Goal: Find contact information: Find contact information

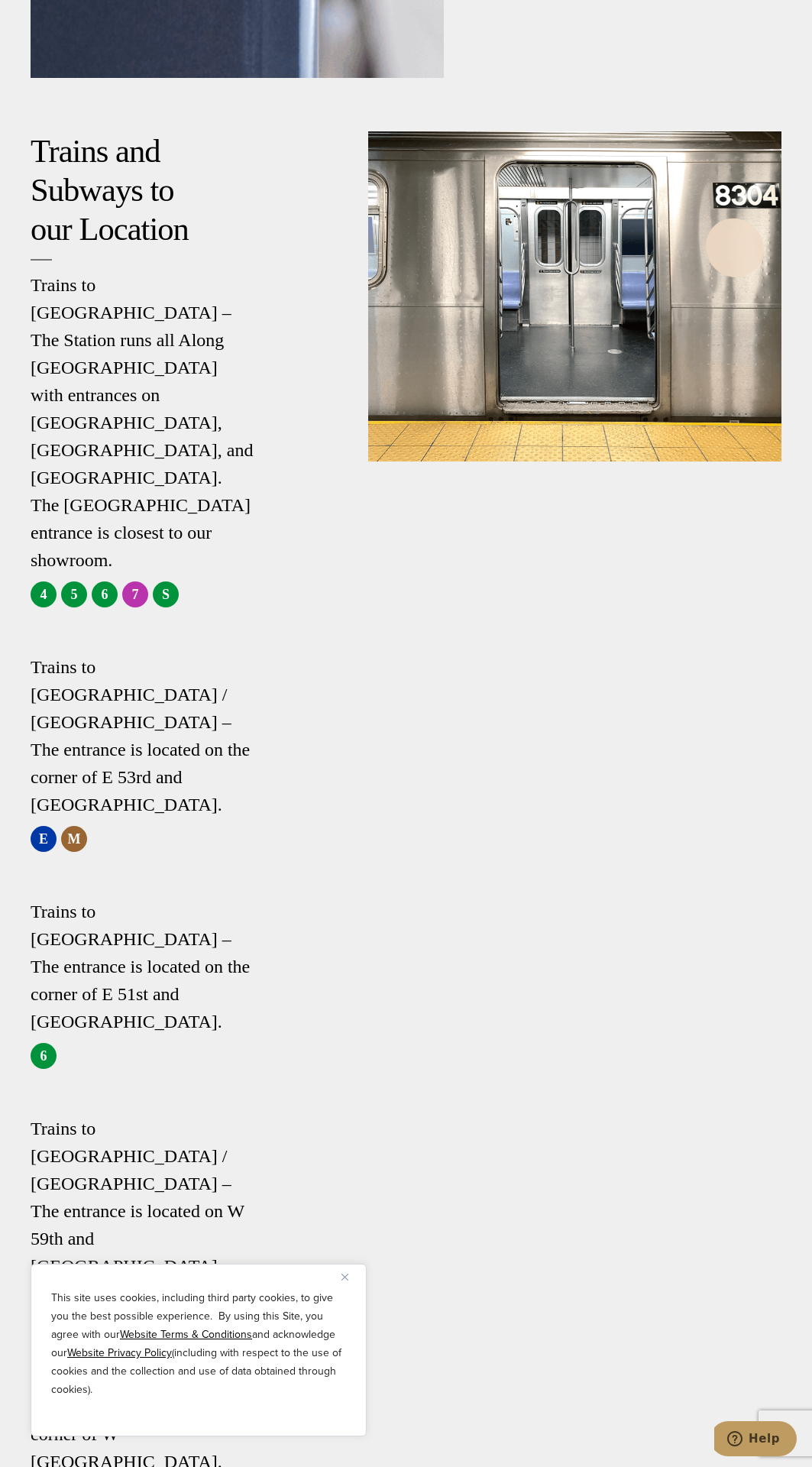
scroll to position [4147, 0]
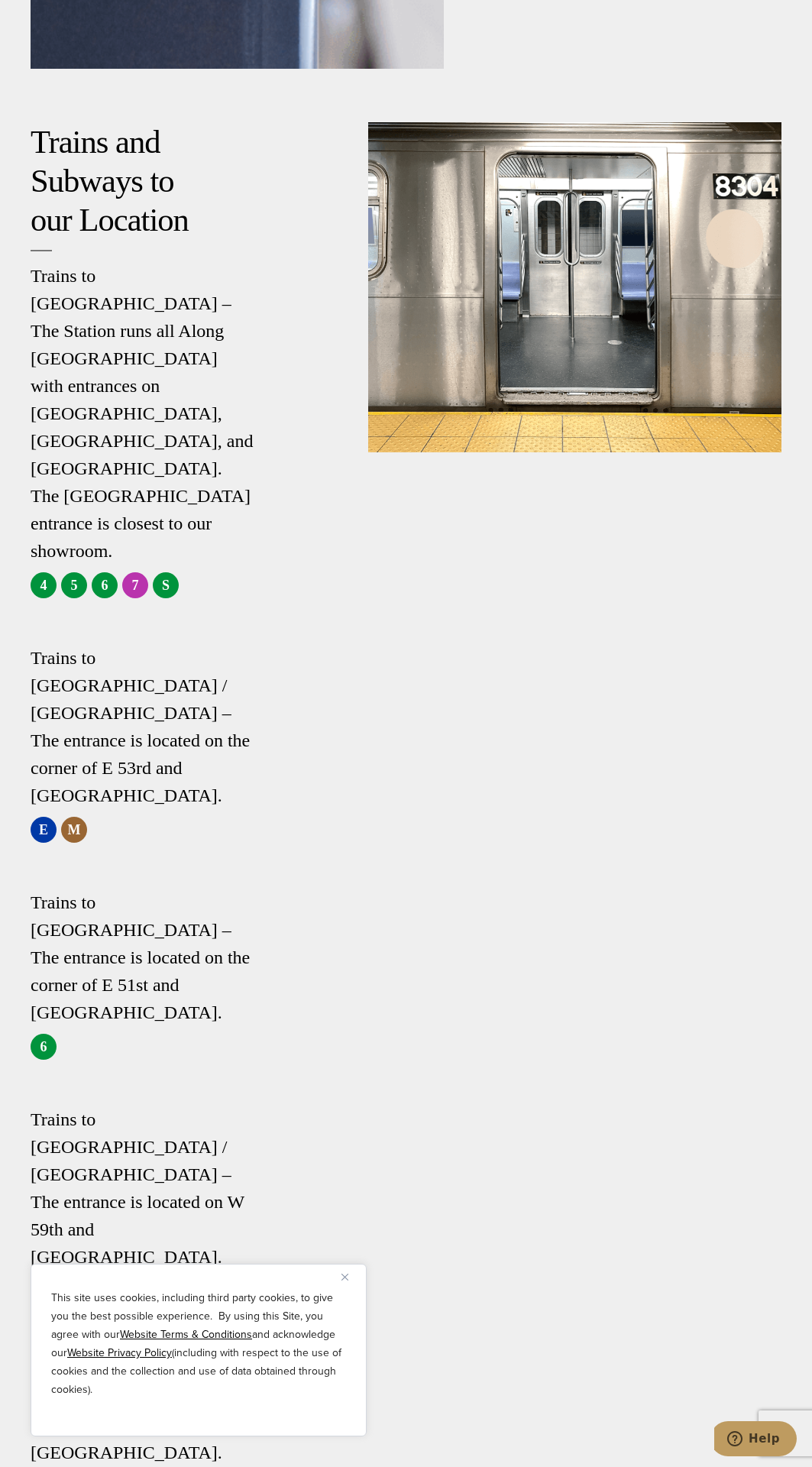
click at [275, 973] on div "Trains and Subways to our Location Trains to [GEOGRAPHIC_DATA] – The Station ru…" at bounding box center [199, 834] width 338 height 1424
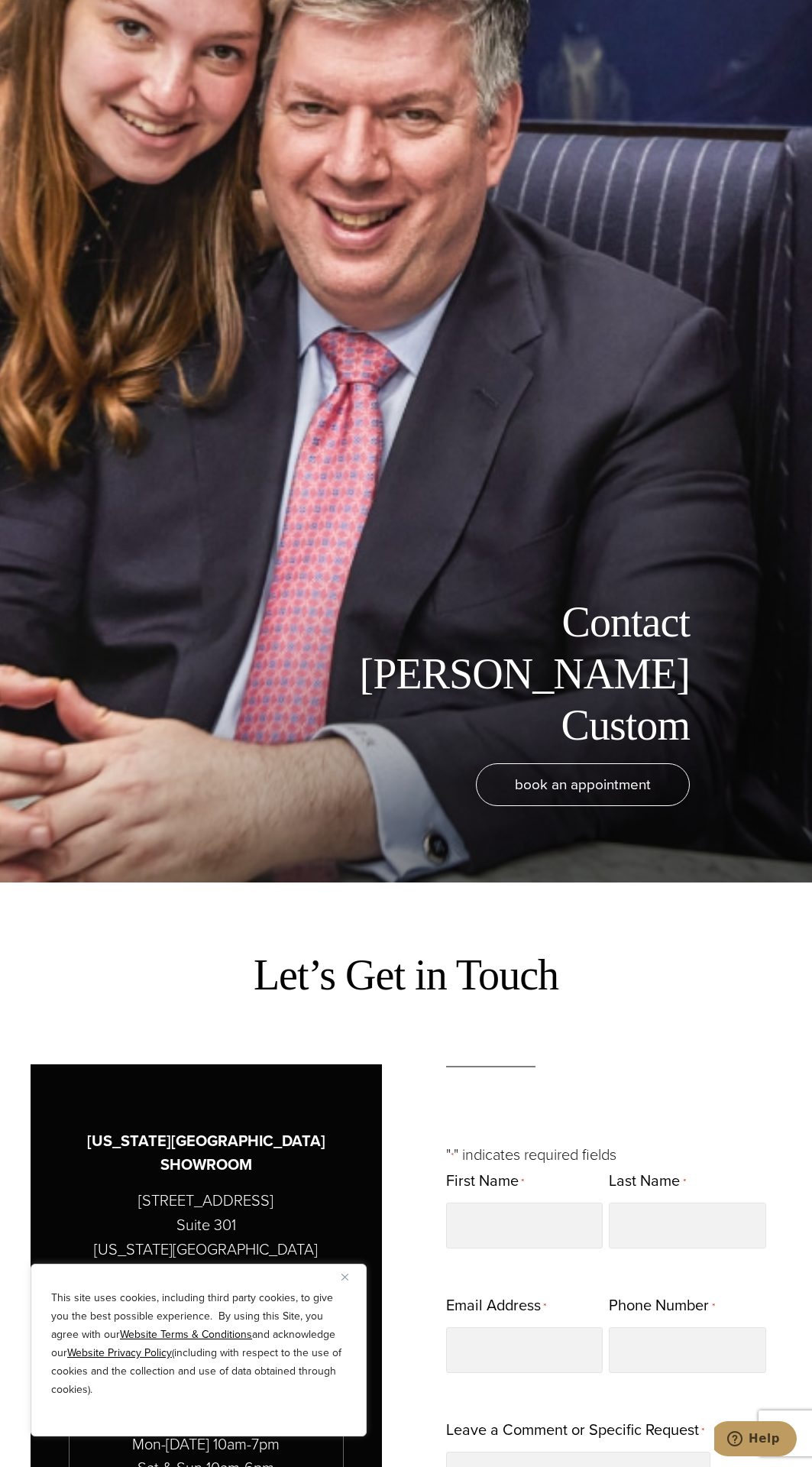
scroll to position [724, 0]
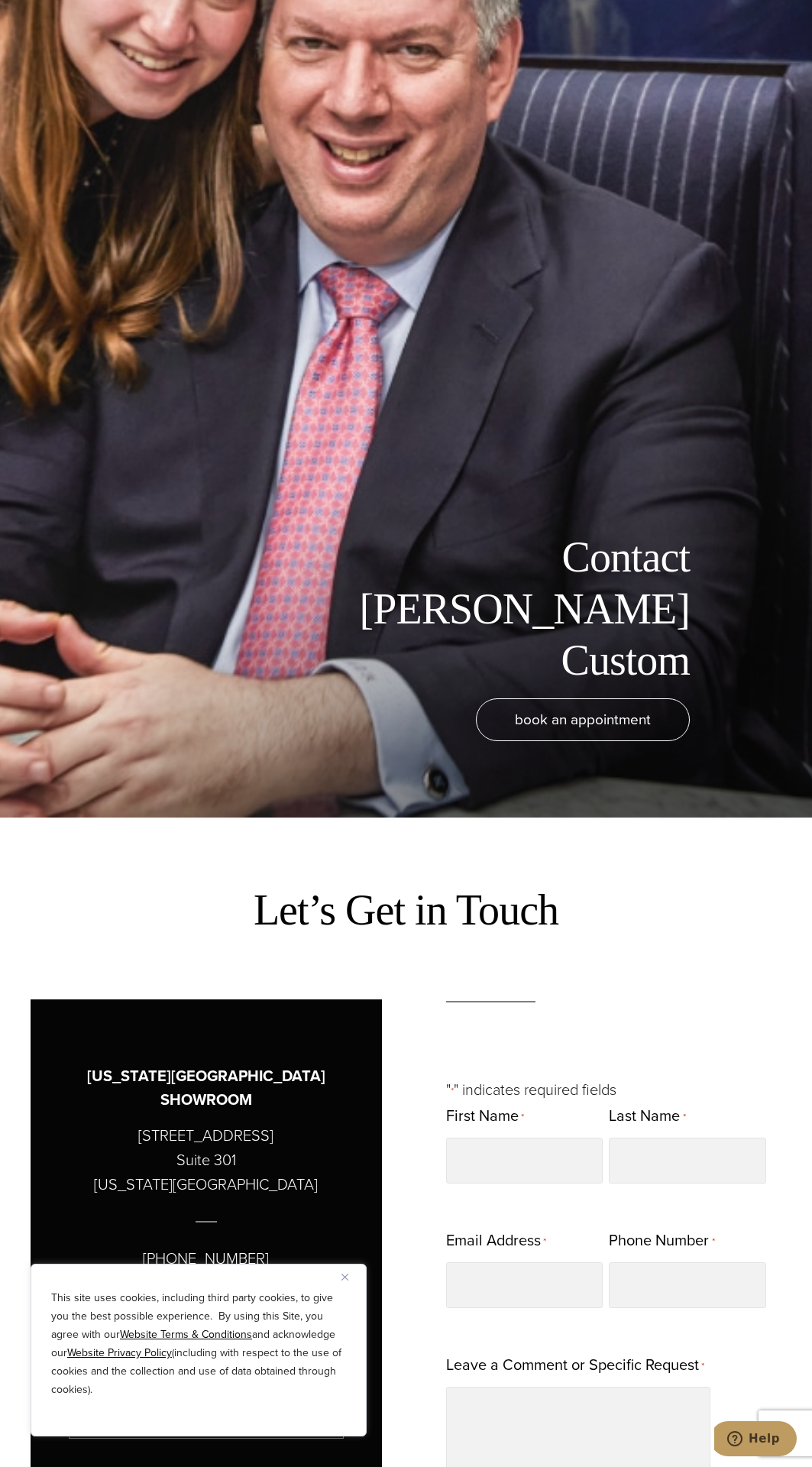
scroll to position [495, 0]
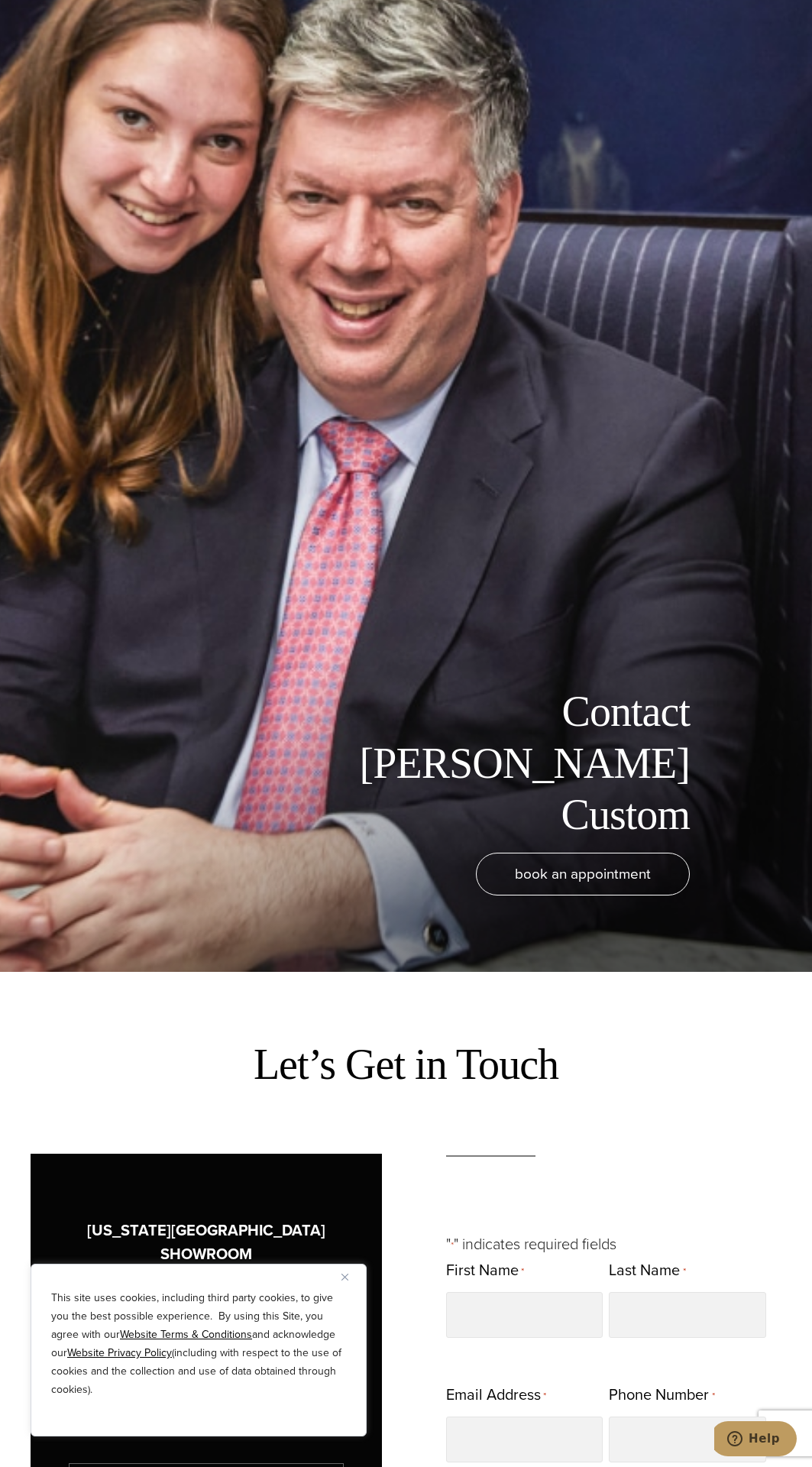
click at [426, 954] on div "book an appointment" at bounding box center [383, 905] width 735 height 104
click at [467, 994] on div "Let’s Get in Touch" at bounding box center [406, 1056] width 781 height 132
click at [450, 998] on div "Let’s Get in Touch" at bounding box center [406, 1056] width 781 height 132
click at [382, 952] on div "book an appointment" at bounding box center [383, 905] width 735 height 104
click at [429, 1004] on div "Let’s Get in Touch" at bounding box center [406, 1056] width 781 height 132
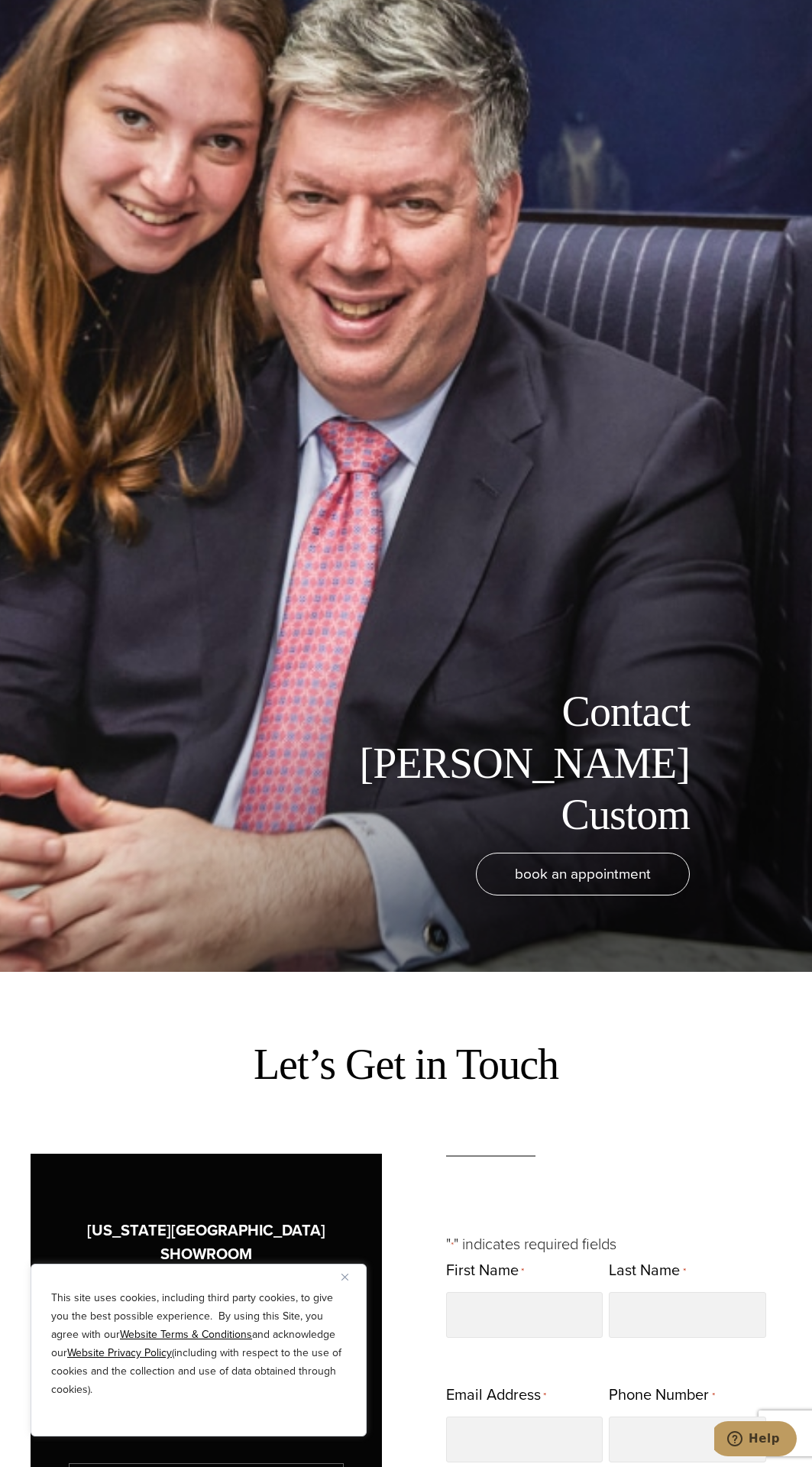
click at [346, 960] on div "Contact [PERSON_NAME] Custom book an appointment" at bounding box center [406, 238] width 812 height 1467
click at [334, 963] on div "Contact [PERSON_NAME] Custom book an appointment" at bounding box center [406, 238] width 812 height 1467
click at [693, 32] on div "Contact [PERSON_NAME] Custom book an appointment" at bounding box center [406, 238] width 812 height 1467
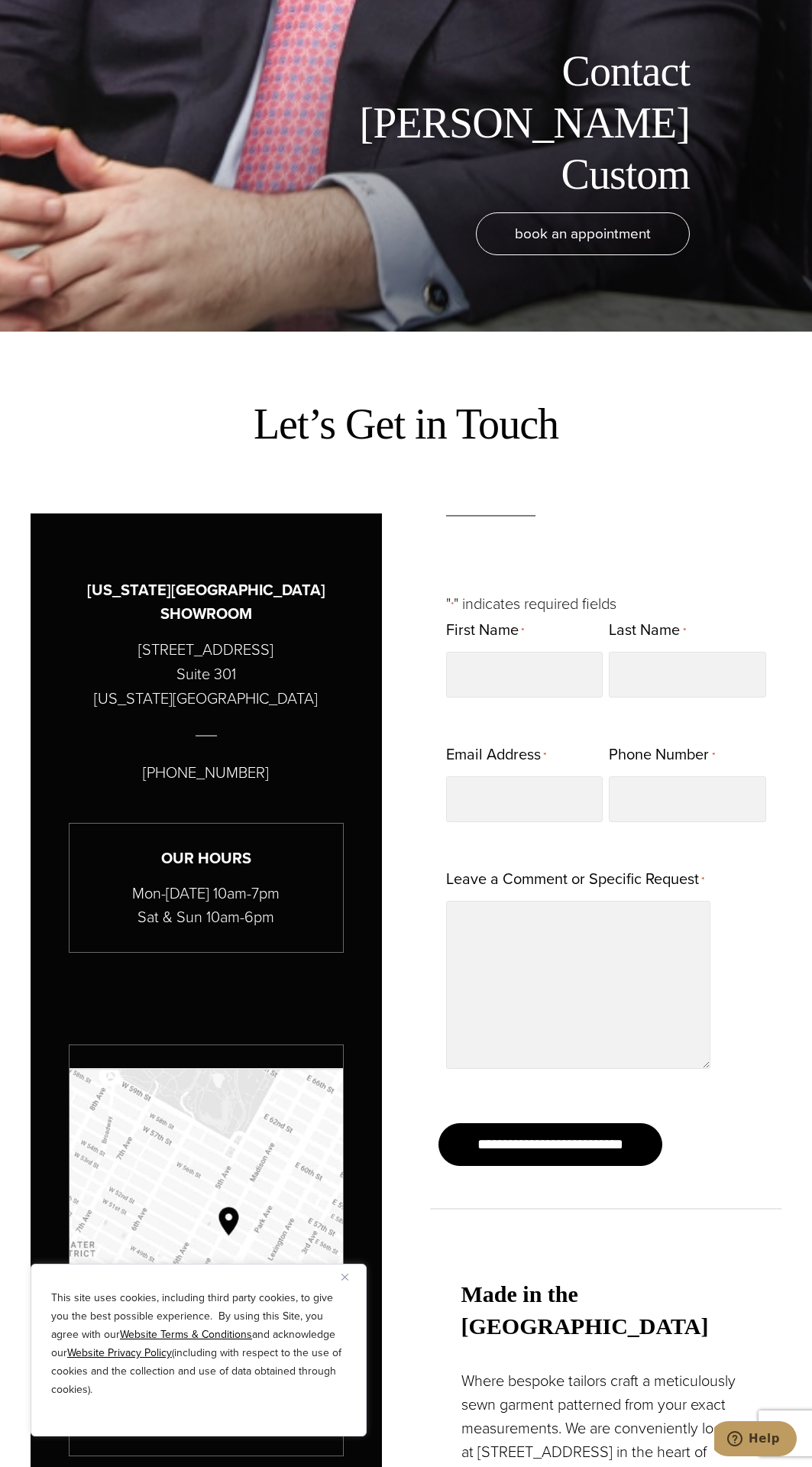
click at [485, 335] on div "**********" at bounding box center [406, 1102] width 812 height 1541
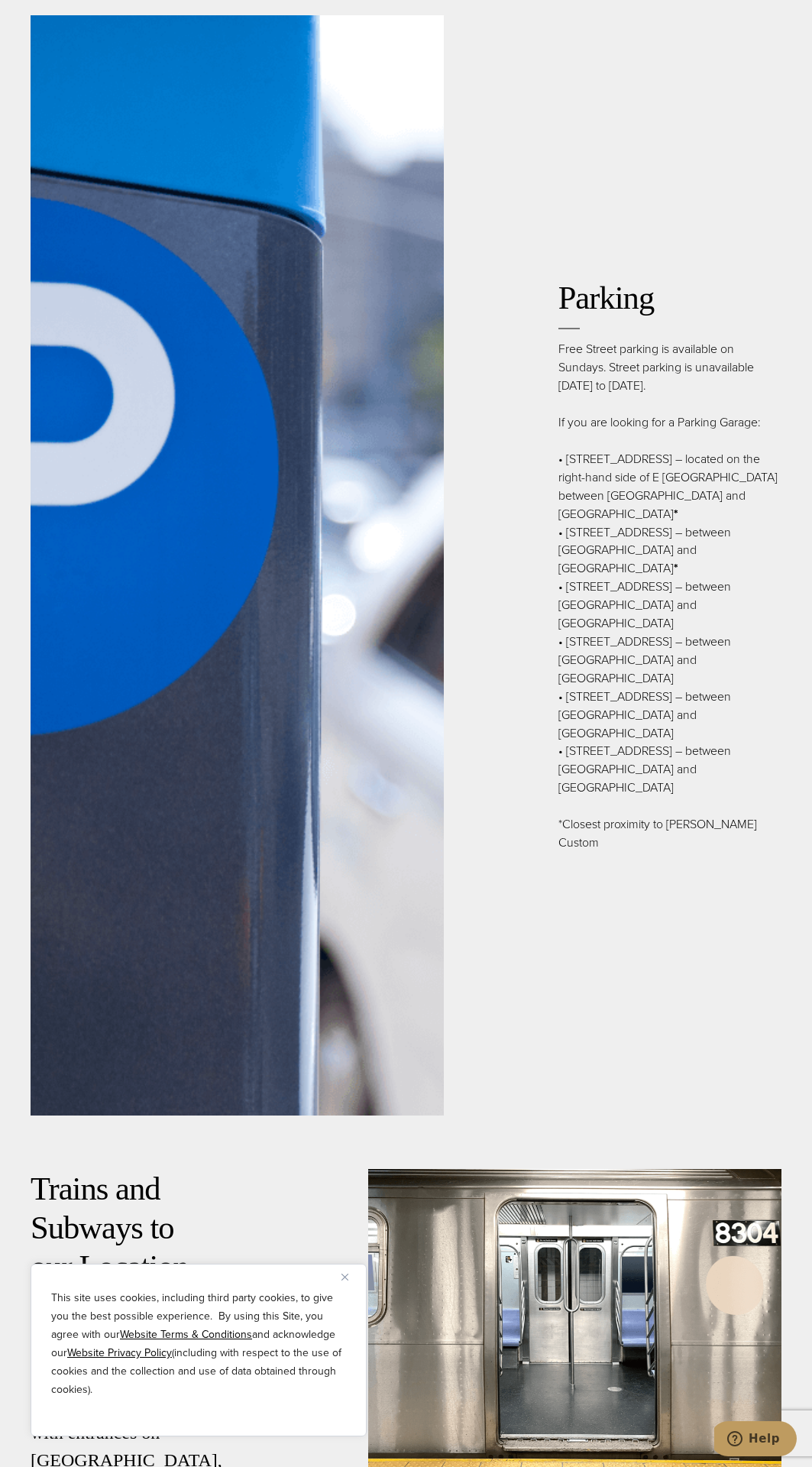
scroll to position [3246, 0]
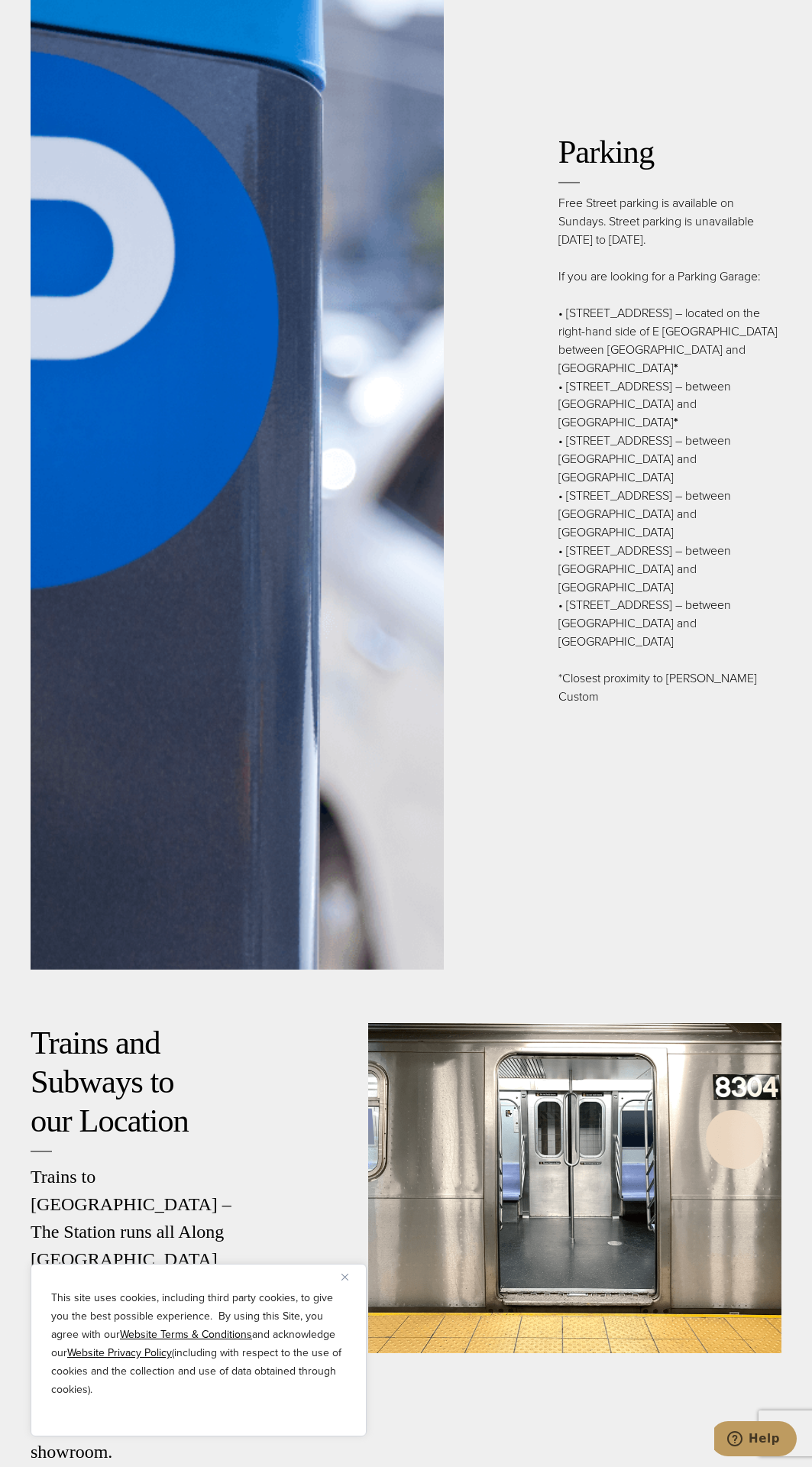
click at [776, 146] on div "Parking Free Street parking is available on Sundays. Street parking is unavaila…" at bounding box center [612, 419] width 338 height 1100
click at [326, 120] on div at bounding box center [237, 419] width 413 height 1100
click at [276, 134] on div at bounding box center [237, 419] width 413 height 1100
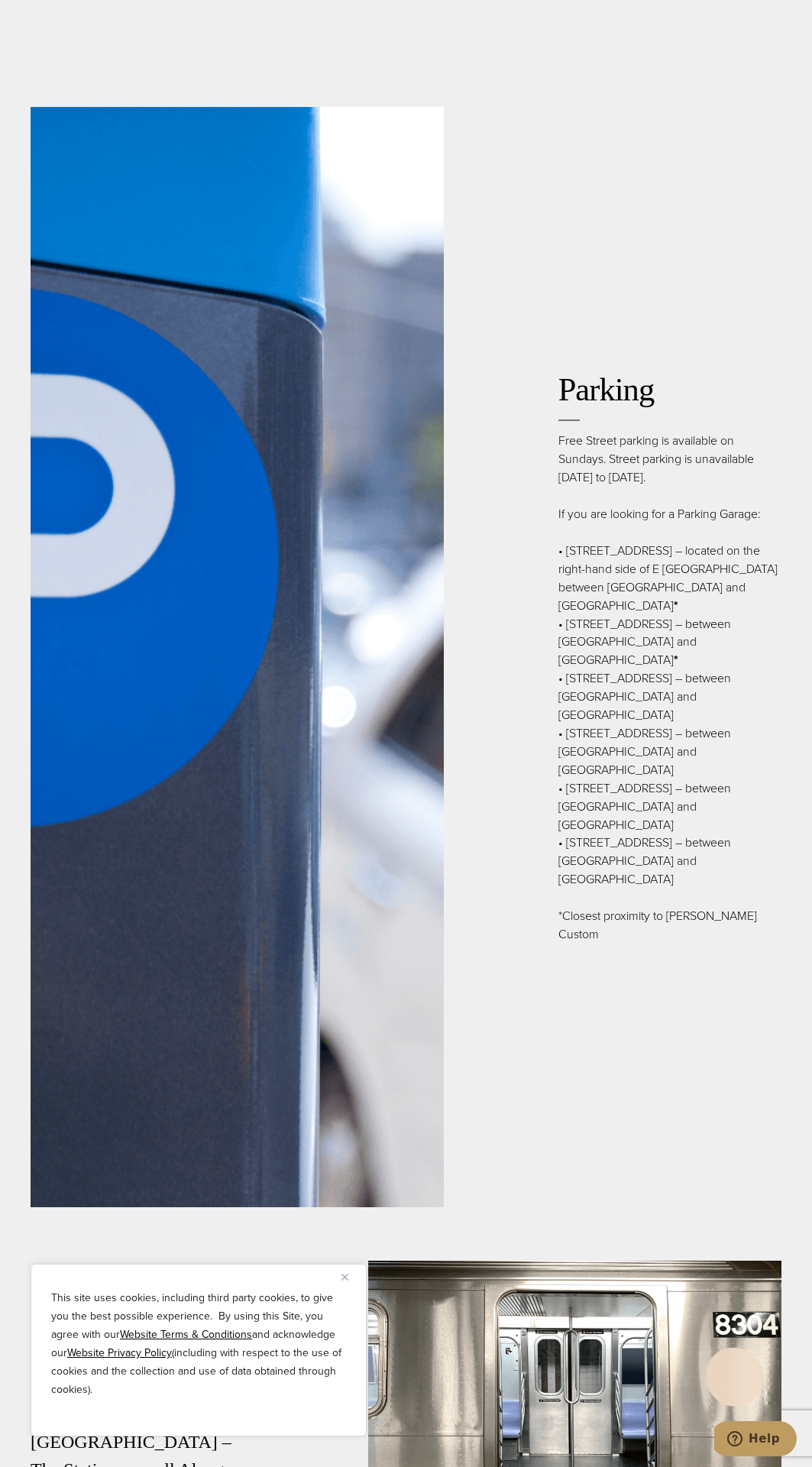
scroll to position [1725, 0]
